Goal: Task Accomplishment & Management: Use online tool/utility

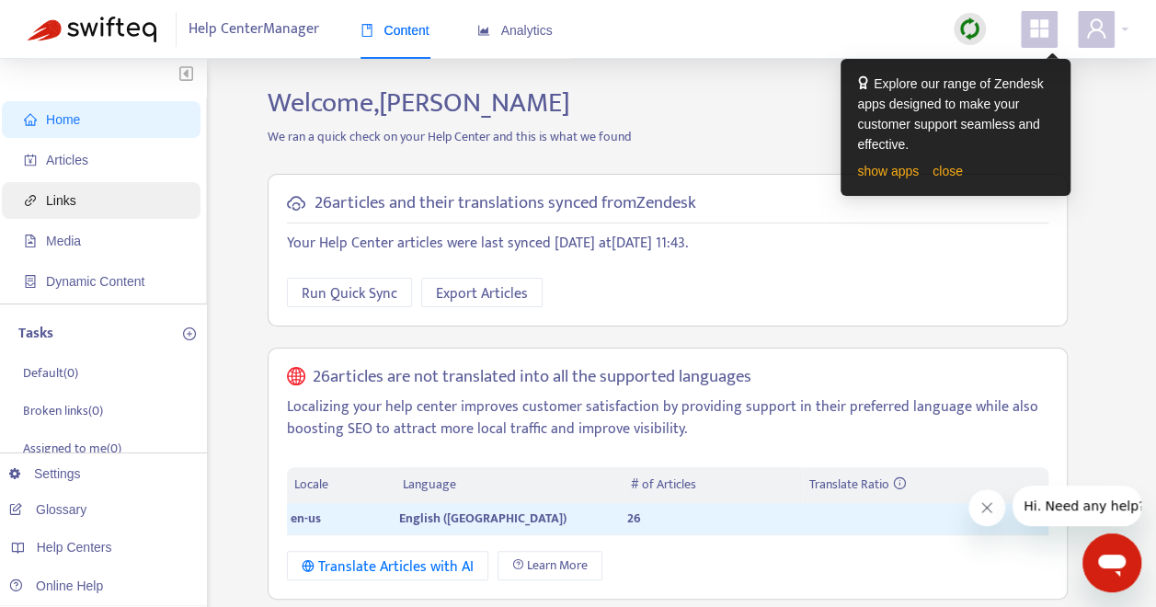
click at [65, 198] on span "Links" at bounding box center [61, 200] width 30 height 15
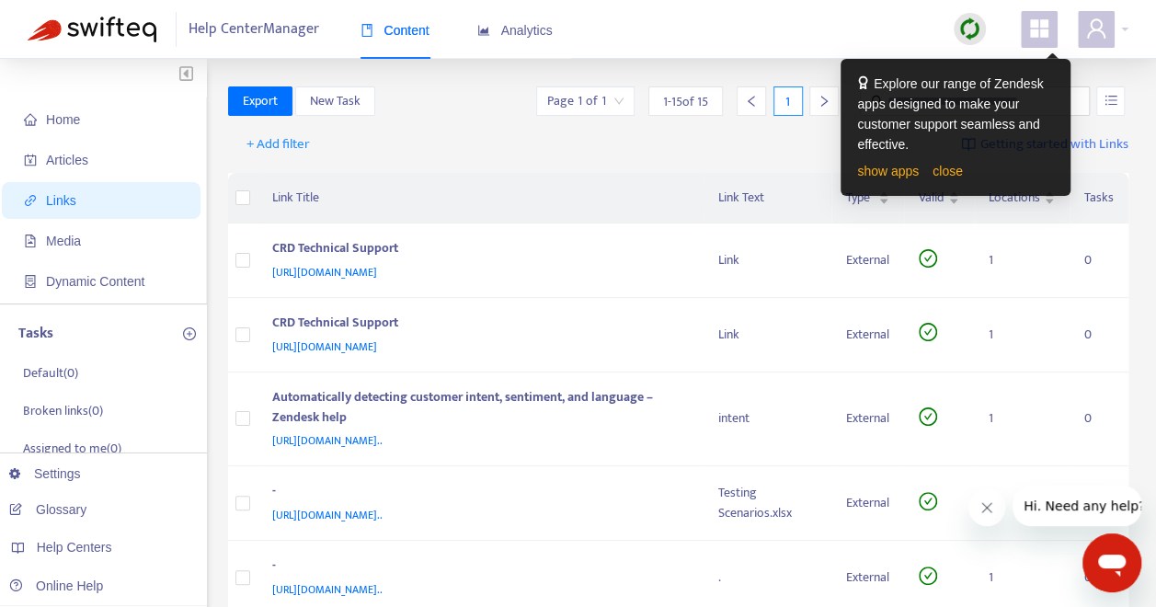
click at [81, 202] on span "Links" at bounding box center [105, 200] width 162 height 37
click at [772, 138] on div "+ Add filter Getting started with Links" at bounding box center [678, 148] width 901 height 51
click at [939, 173] on link "close" at bounding box center [947, 171] width 30 height 15
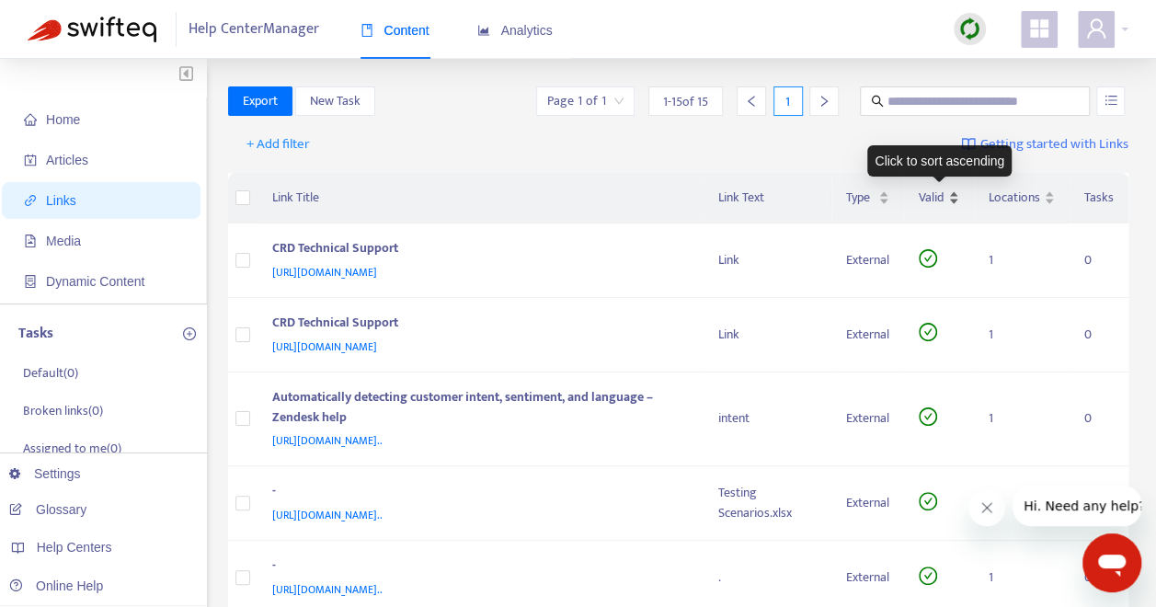
click at [953, 194] on div "Valid" at bounding box center [938, 198] width 40 height 20
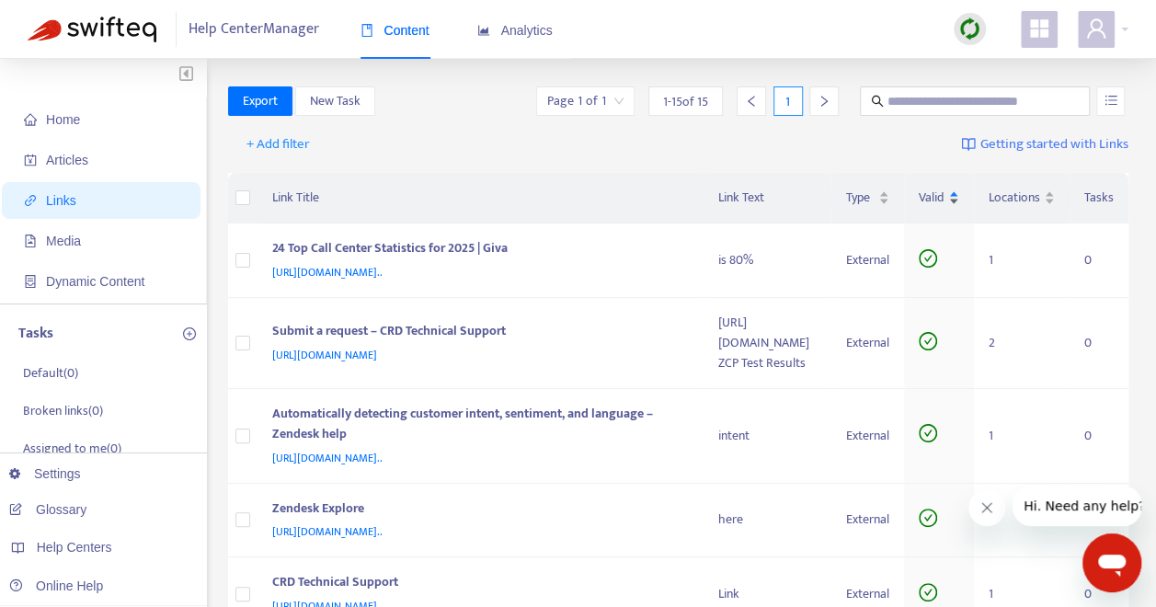
click at [953, 199] on div "Valid" at bounding box center [938, 198] width 40 height 20
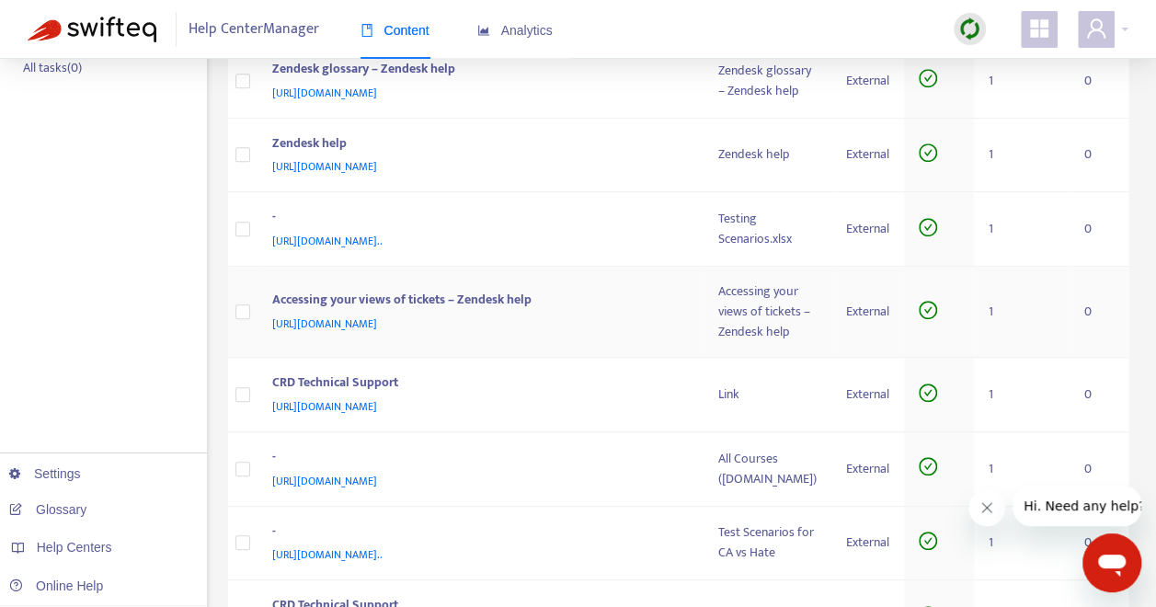
scroll to position [485, 0]
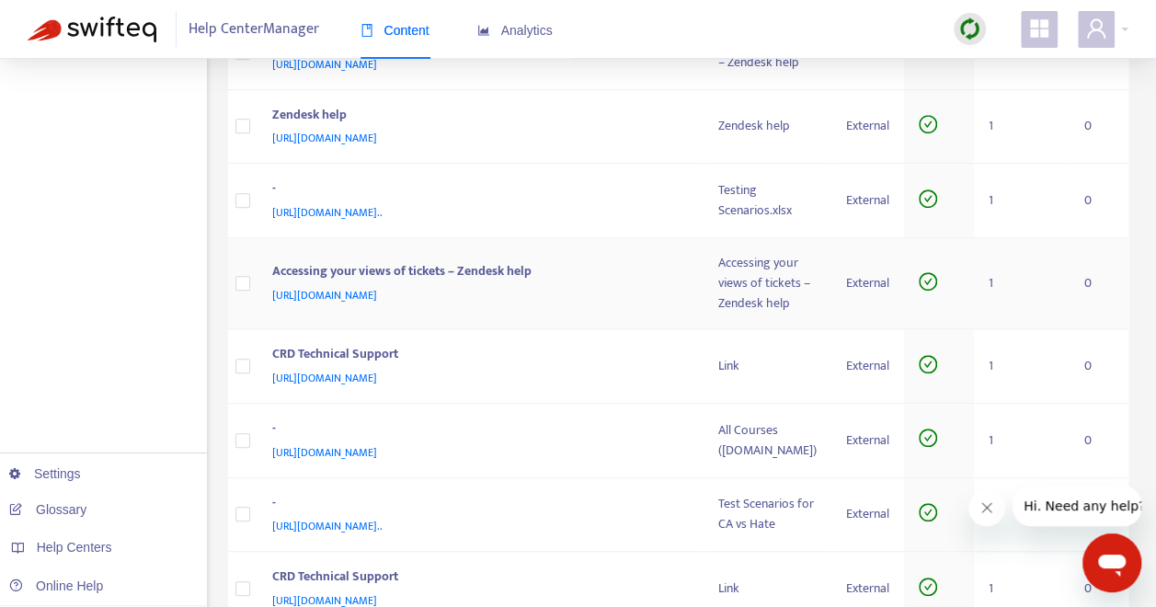
click at [377, 304] on span "[URL][DOMAIN_NAME]" at bounding box center [324, 295] width 105 height 18
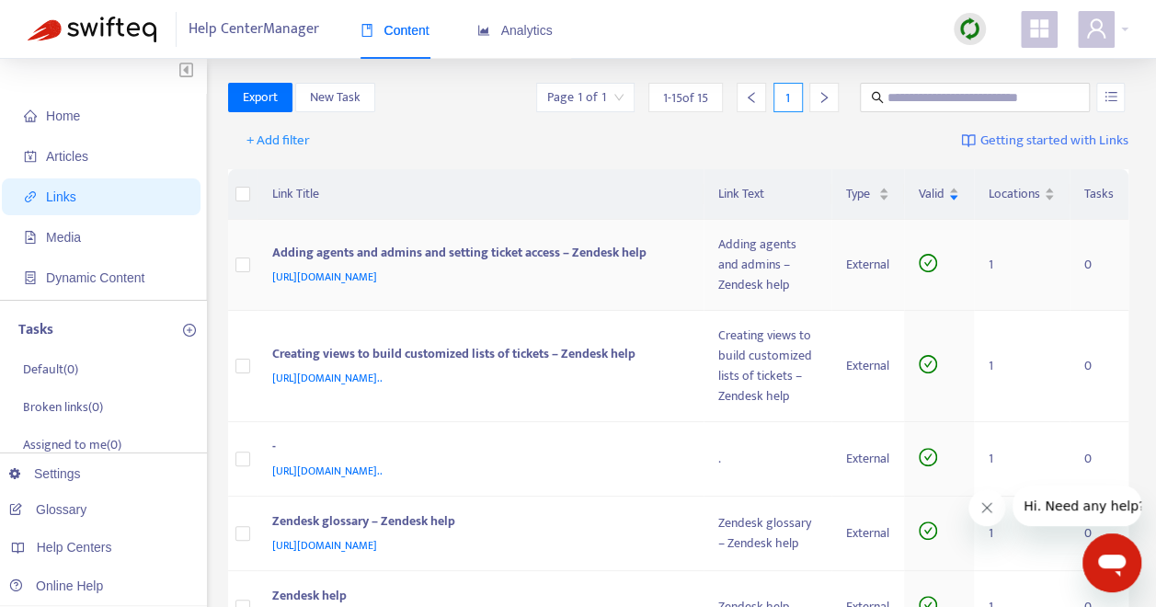
scroll to position [0, 0]
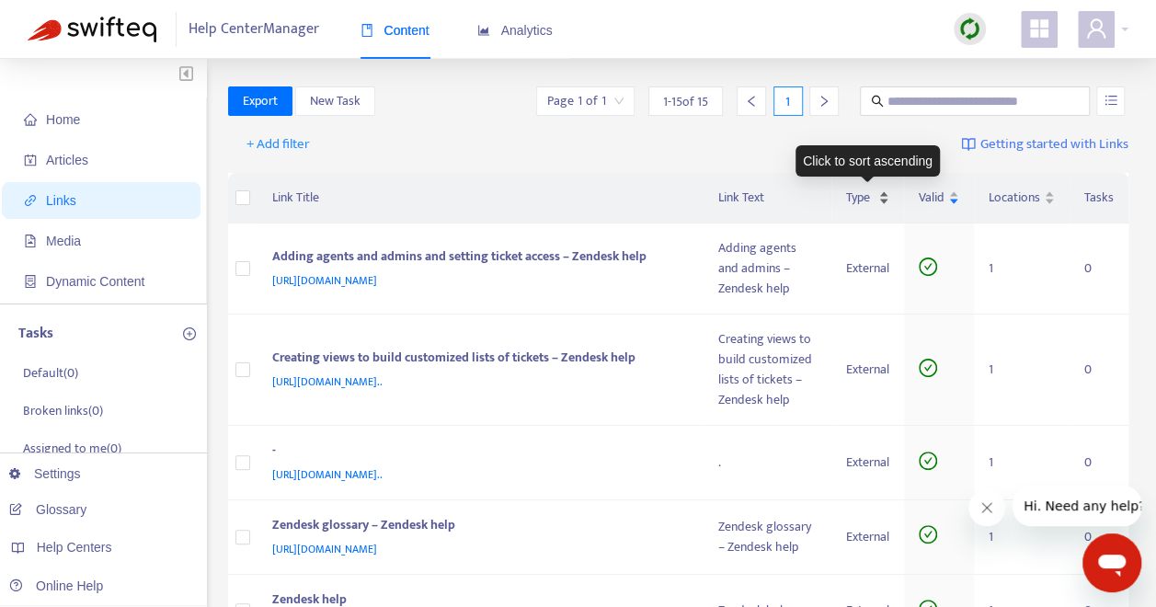
click at [882, 194] on div "Type" at bounding box center [867, 198] width 43 height 20
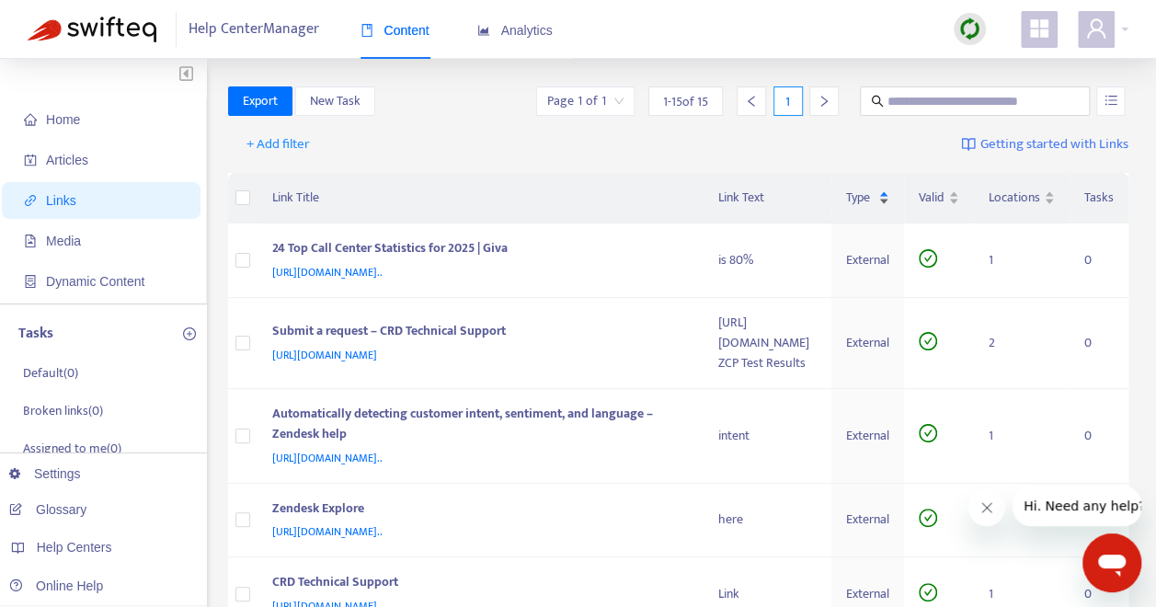
click at [884, 199] on div "Type" at bounding box center [867, 198] width 43 height 20
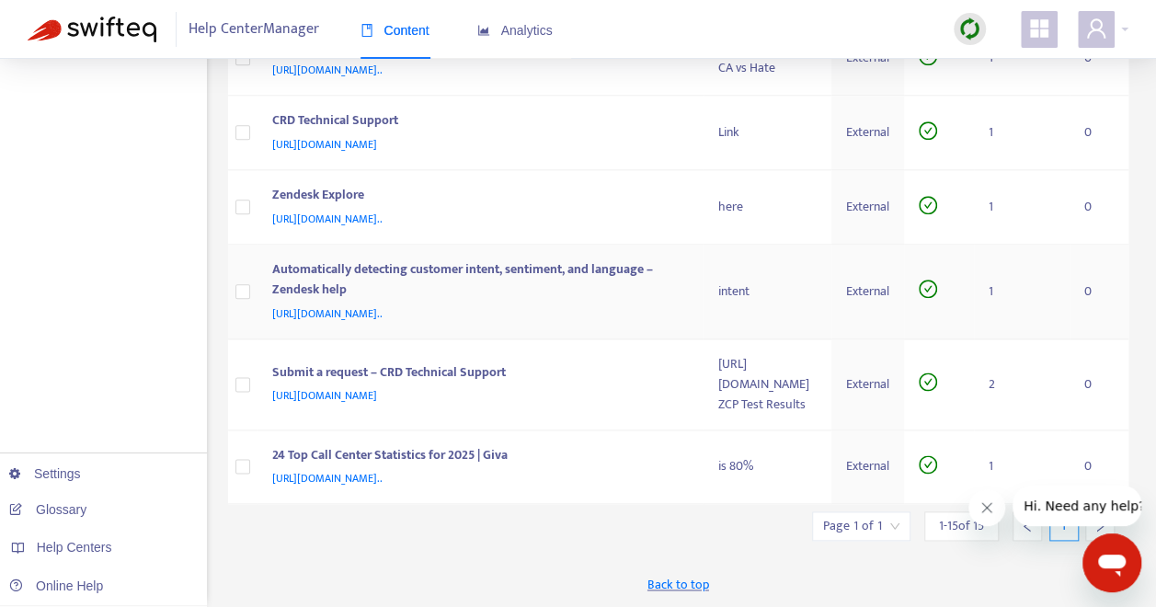
scroll to position [1128, 0]
click at [991, 504] on icon "Close message from company" at bounding box center [986, 507] width 15 height 15
click at [1099, 526] on icon "right" at bounding box center [1099, 525] width 13 height 13
drag, startPoint x: 1101, startPoint y: 524, endPoint x: 1079, endPoint y: 528, distance: 21.5
click at [1100, 524] on icon "right" at bounding box center [1099, 525] width 13 height 13
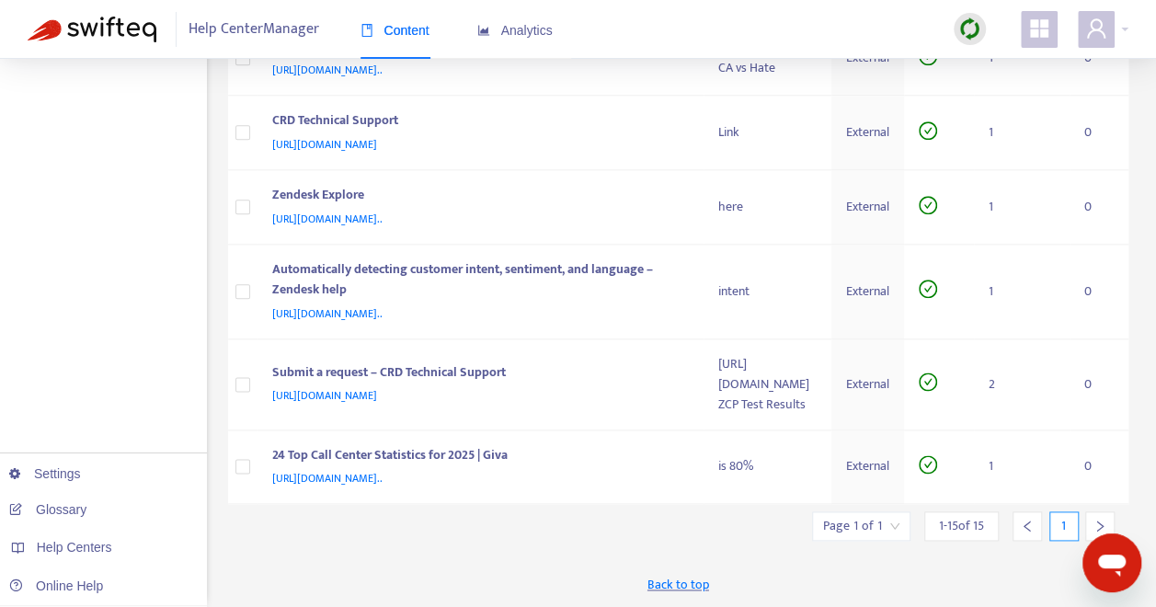
click at [1100, 525] on icon "right" at bounding box center [1099, 525] width 13 height 13
click at [987, 528] on div "1 - 15 of 15" at bounding box center [961, 525] width 74 height 29
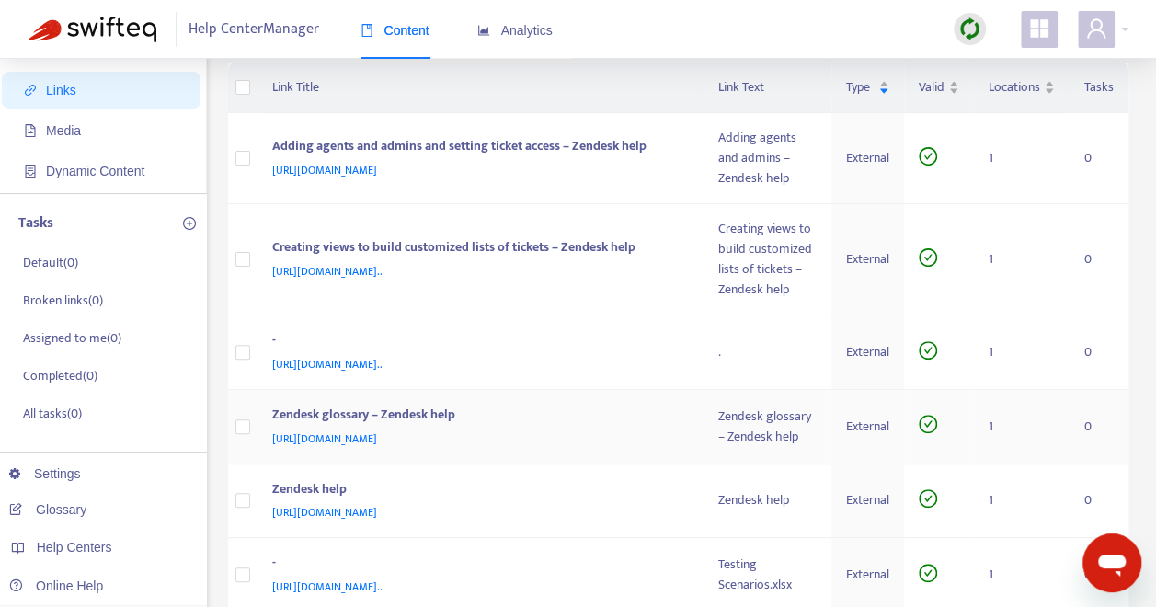
scroll to position [0, 0]
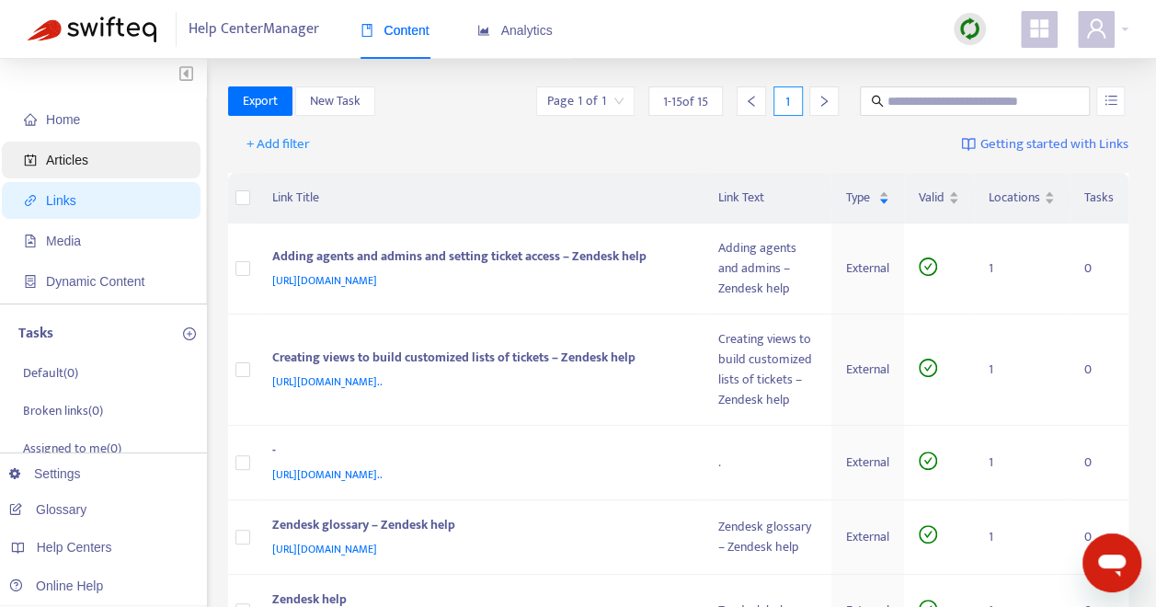
click at [105, 158] on span "Articles" at bounding box center [105, 160] width 162 height 37
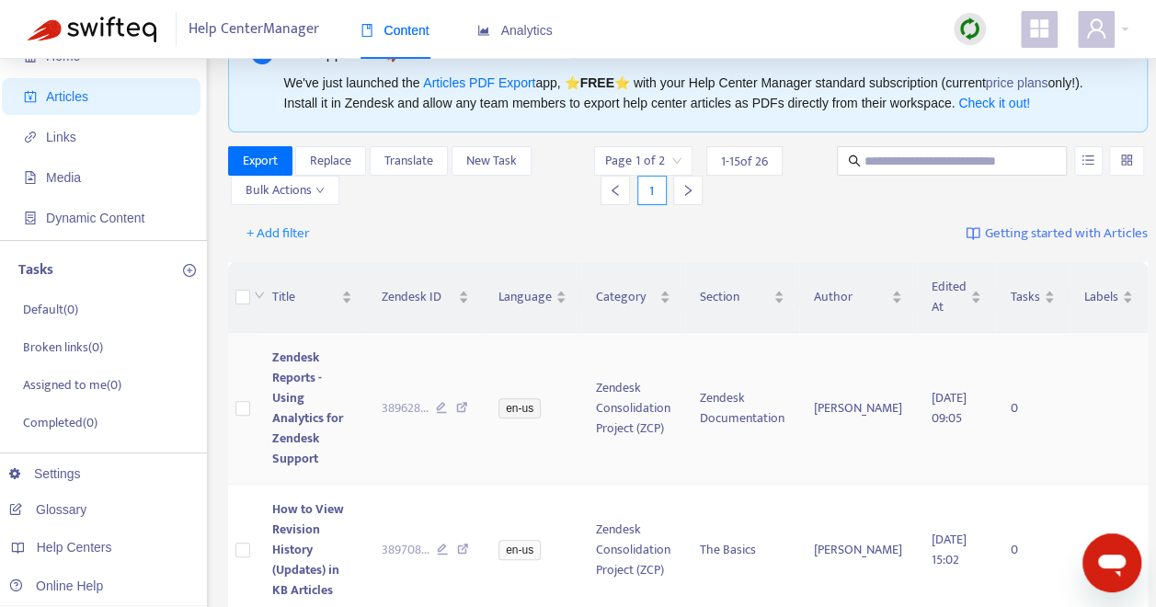
scroll to position [92, 0]
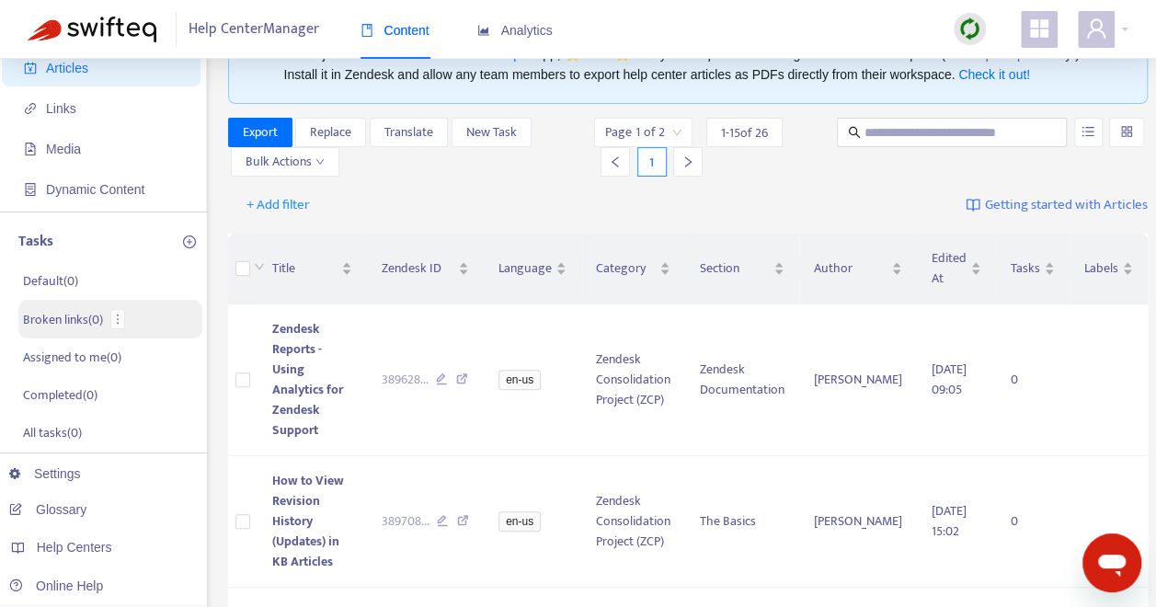
click at [75, 322] on p "Broken links ( 0 )" at bounding box center [63, 319] width 80 height 19
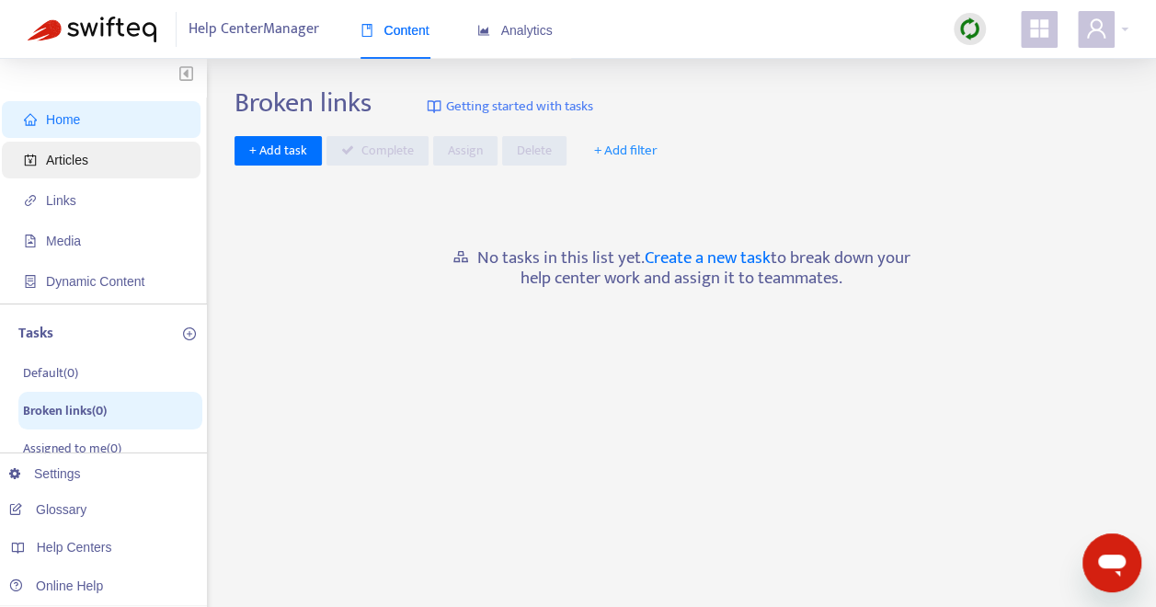
click at [73, 165] on span "Articles" at bounding box center [67, 160] width 42 height 15
